Goal: Navigation & Orientation: Find specific page/section

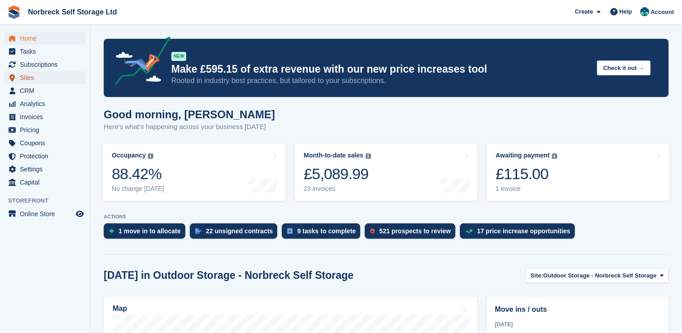
click at [59, 73] on span "Sites" at bounding box center [47, 77] width 54 height 13
click at [72, 64] on span "Subscriptions" at bounding box center [47, 64] width 54 height 13
click at [43, 39] on span "Home" at bounding box center [47, 38] width 54 height 13
click at [41, 38] on span "Home" at bounding box center [47, 38] width 54 height 13
click at [61, 34] on span "Home" at bounding box center [47, 38] width 54 height 13
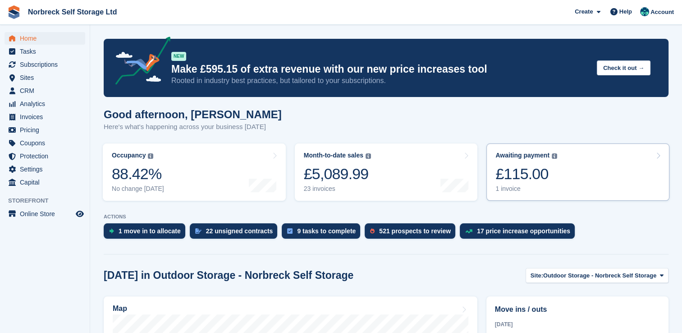
click at [531, 165] on div "£115.00" at bounding box center [526, 173] width 62 height 18
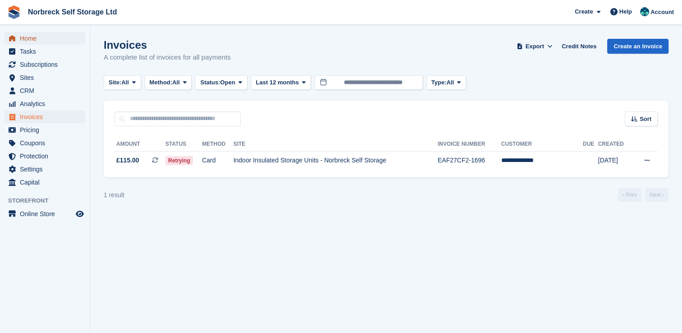
click at [50, 42] on span "Home" at bounding box center [47, 38] width 54 height 13
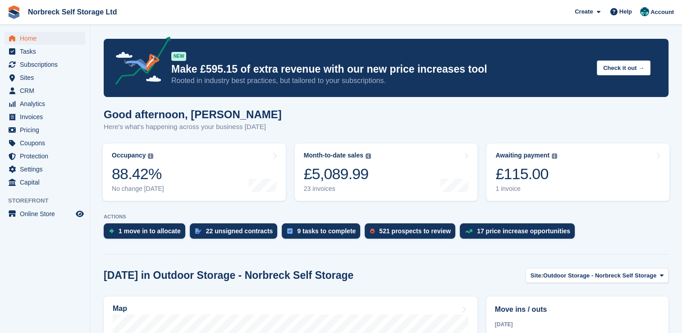
drag, startPoint x: 98, startPoint y: 106, endPoint x: 100, endPoint y: 112, distance: 6.1
click at [27, 62] on span "Subscriptions" at bounding box center [47, 64] width 54 height 13
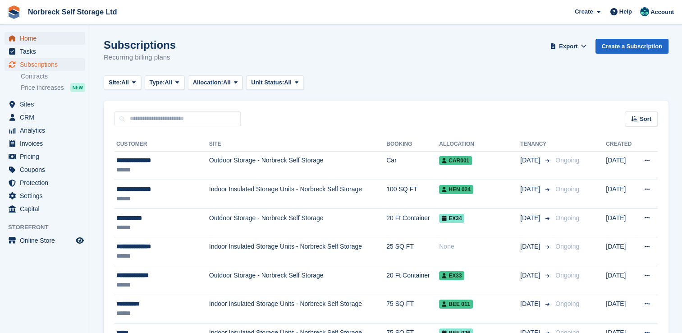
click at [36, 42] on span "Home" at bounding box center [47, 38] width 54 height 13
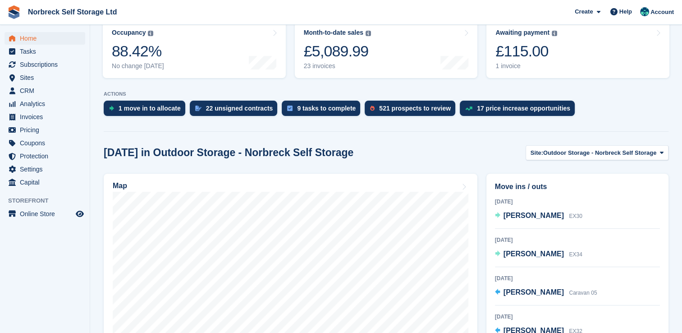
scroll to position [45, 0]
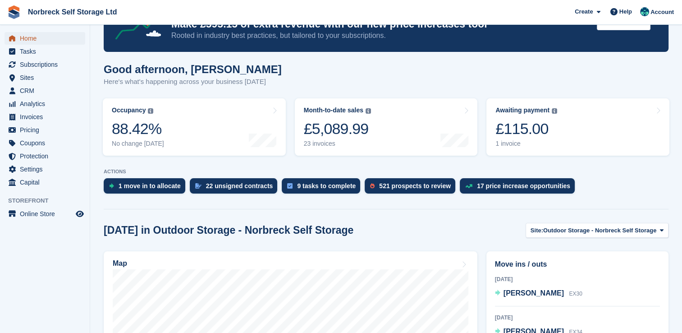
click at [52, 32] on span "Home" at bounding box center [47, 38] width 54 height 13
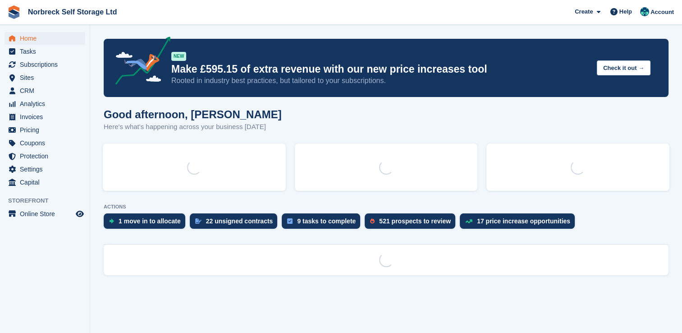
scroll to position [0, 0]
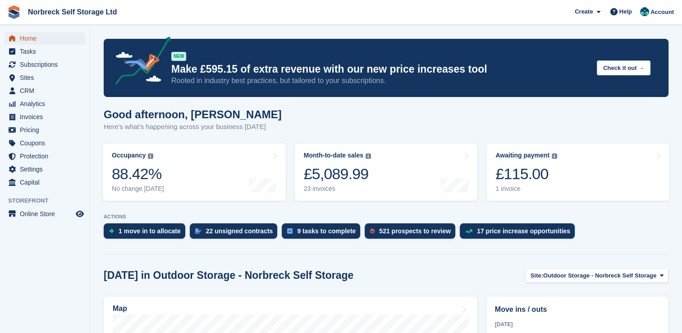
click at [54, 38] on span "Home" at bounding box center [47, 38] width 54 height 13
click at [604, 231] on div "1 move in to allocate 22 unsigned contracts 9 tasks to complete 521 prospects t…" at bounding box center [386, 233] width 565 height 20
drag, startPoint x: 56, startPoint y: 65, endPoint x: 61, endPoint y: 65, distance: 5.4
click at [56, 66] on span "Subscriptions" at bounding box center [47, 64] width 54 height 13
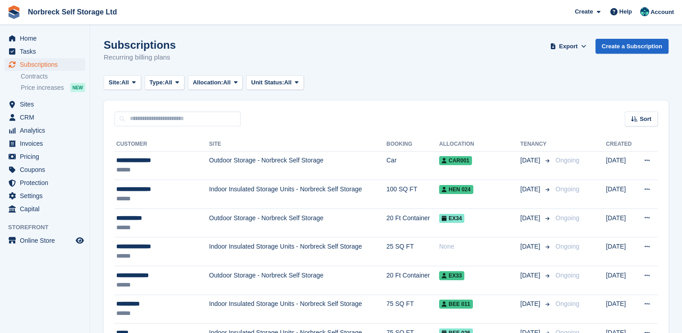
drag, startPoint x: 73, startPoint y: 62, endPoint x: 96, endPoint y: 60, distance: 22.1
click at [73, 62] on span "Subscriptions" at bounding box center [47, 64] width 54 height 13
click at [27, 42] on span "Home" at bounding box center [47, 38] width 54 height 13
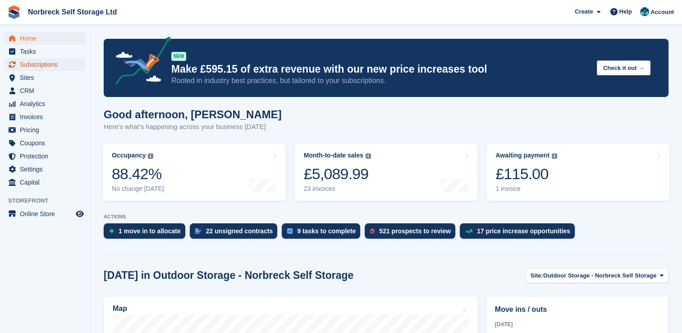
click at [50, 59] on span "Subscriptions" at bounding box center [47, 64] width 54 height 13
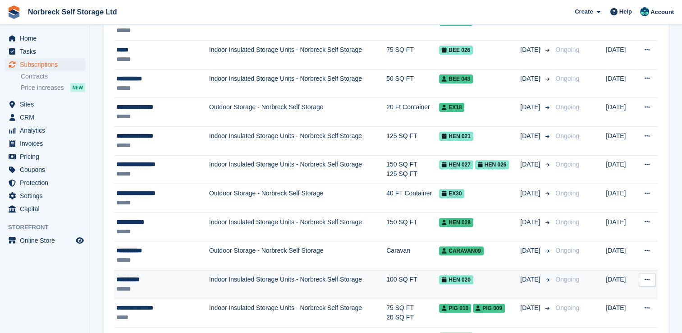
scroll to position [315, 0]
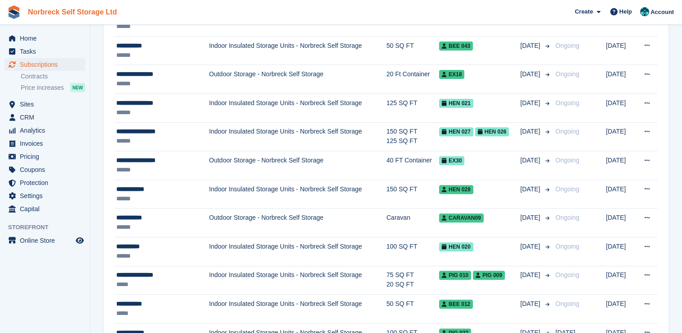
click at [70, 14] on link "Norbreck Self Storage Ltd" at bounding box center [72, 12] width 96 height 15
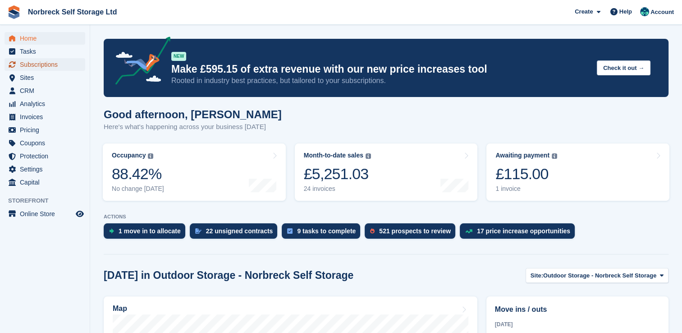
click at [72, 63] on span "Subscriptions" at bounding box center [47, 64] width 54 height 13
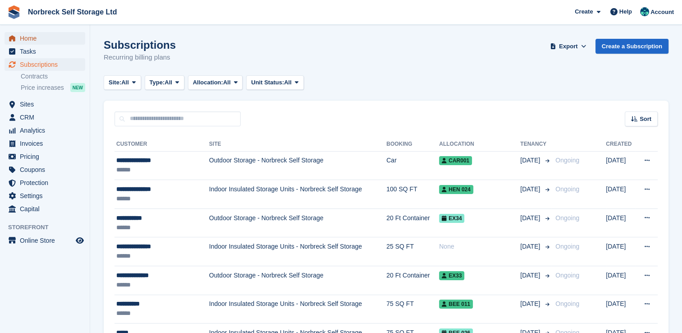
click at [50, 37] on span "Home" at bounding box center [47, 38] width 54 height 13
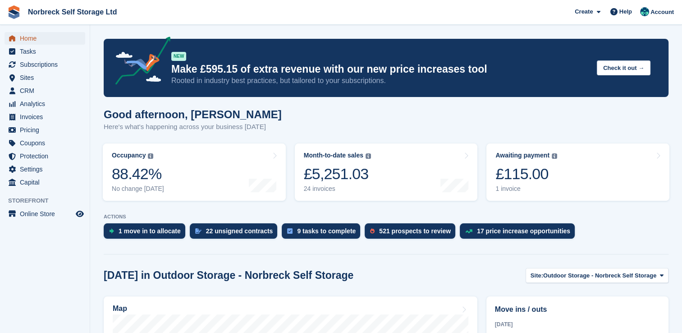
click at [68, 43] on span "Home" at bounding box center [47, 38] width 54 height 13
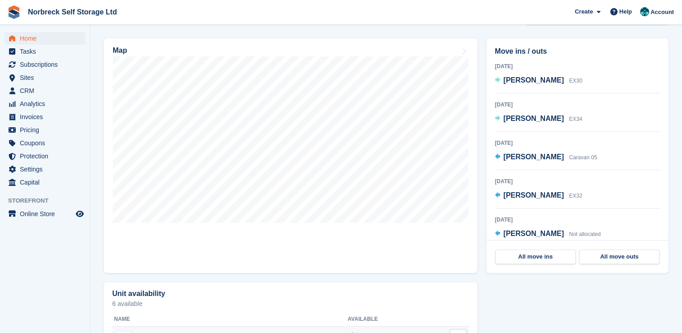
scroll to position [135, 0]
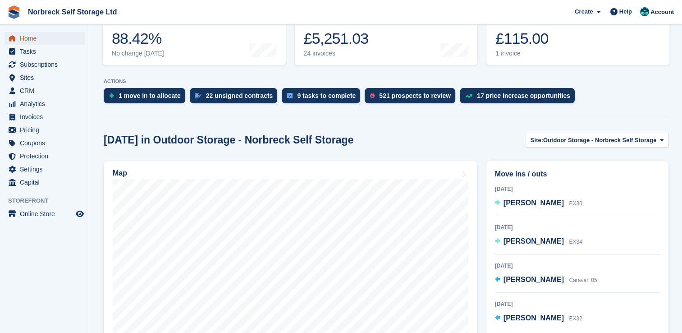
click at [42, 40] on span "Home" at bounding box center [47, 38] width 54 height 13
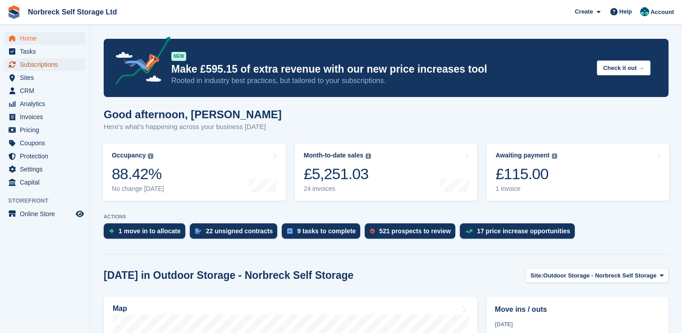
click at [43, 66] on span "Subscriptions" at bounding box center [47, 64] width 54 height 13
click at [54, 37] on span "Home" at bounding box center [47, 38] width 54 height 13
click at [48, 31] on div "Home Tasks Subscriptions Subscriptions Subscriptions Contracts Price increases …" at bounding box center [45, 108] width 90 height 160
click at [48, 33] on span "Home" at bounding box center [47, 38] width 54 height 13
click at [22, 45] on span "Tasks" at bounding box center [47, 51] width 54 height 13
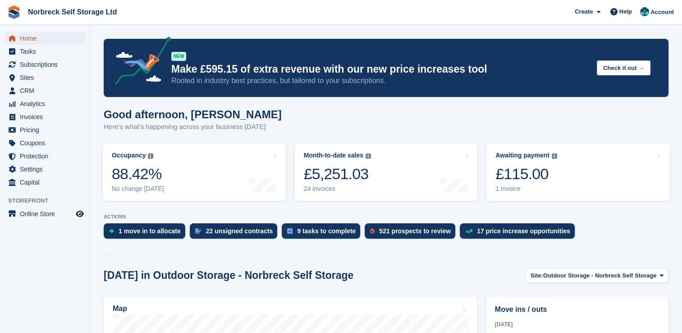
click at [24, 39] on span "Home" at bounding box center [47, 38] width 54 height 13
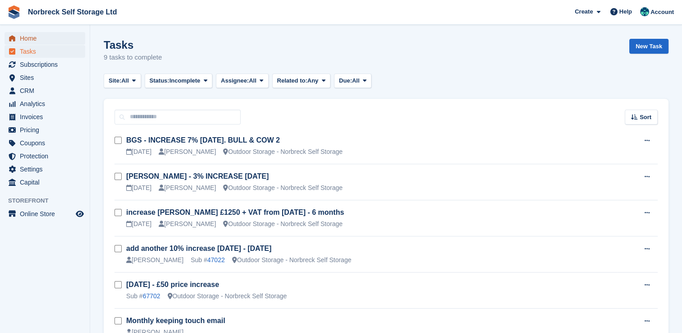
click at [68, 36] on span "Home" at bounding box center [47, 38] width 54 height 13
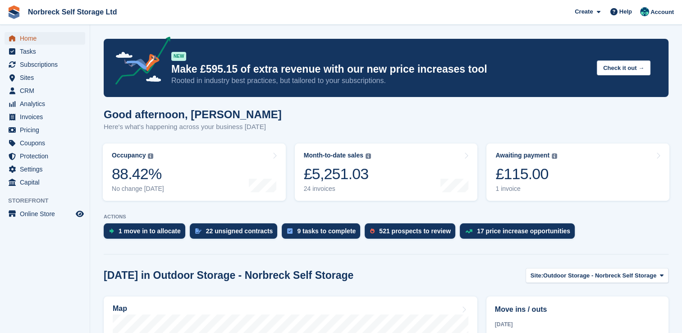
click at [79, 37] on link "Home" at bounding box center [45, 38] width 81 height 13
click at [47, 69] on span "Subscriptions" at bounding box center [47, 64] width 54 height 13
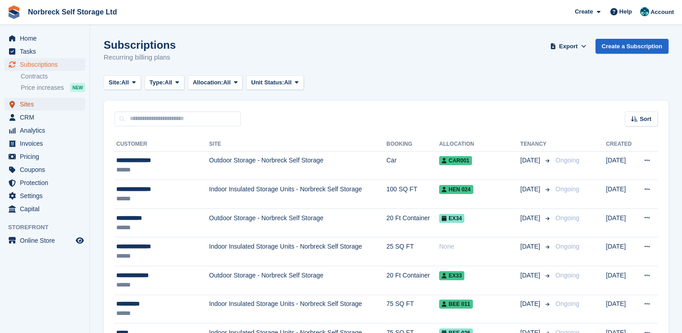
drag, startPoint x: 42, startPoint y: 104, endPoint x: 135, endPoint y: 108, distance: 92.4
click at [42, 104] on span "Sites" at bounding box center [47, 104] width 54 height 13
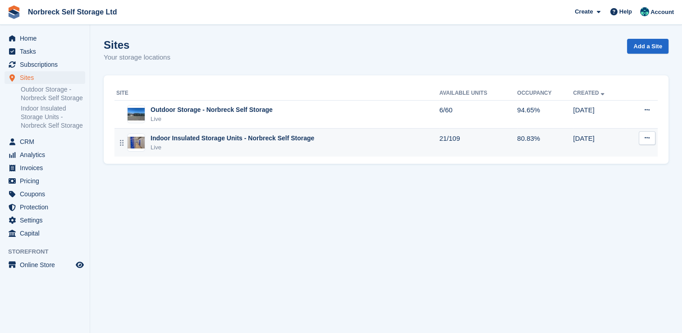
click at [286, 144] on div "Live" at bounding box center [233, 147] width 164 height 9
